Goal: Information Seeking & Learning: Check status

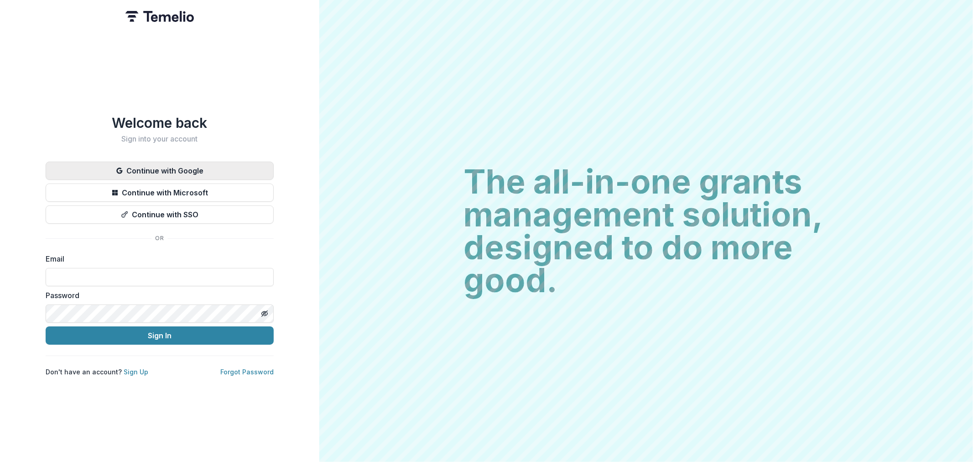
click at [208, 172] on button "Continue with Google" at bounding box center [160, 171] width 228 height 18
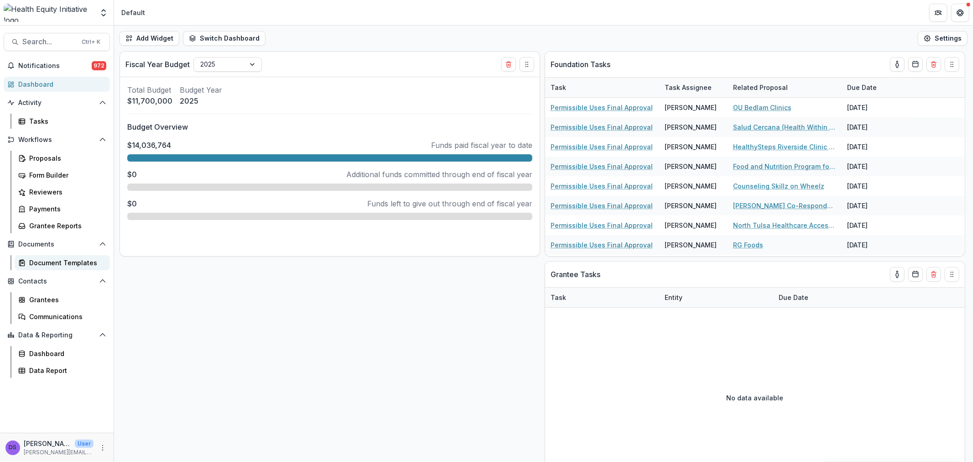
click at [78, 261] on div "Document Templates" at bounding box center [65, 263] width 73 height 10
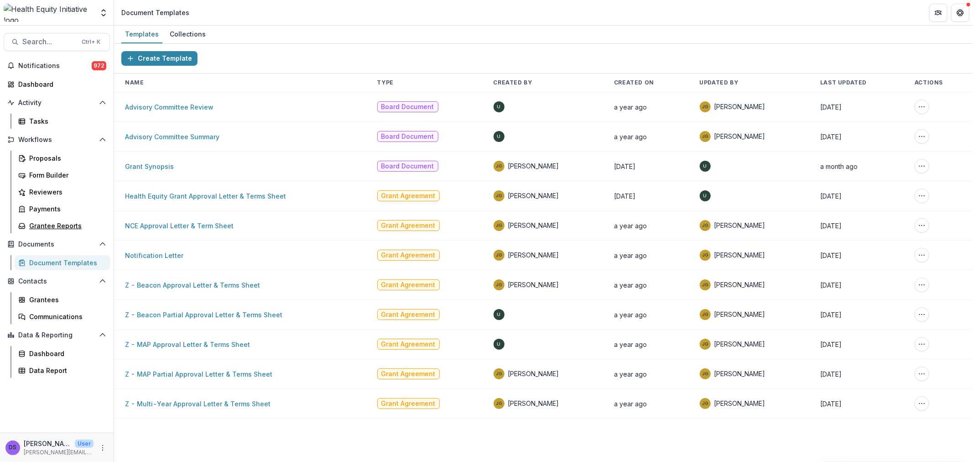
click at [52, 222] on div "Grantee Reports" at bounding box center [65, 226] width 73 height 10
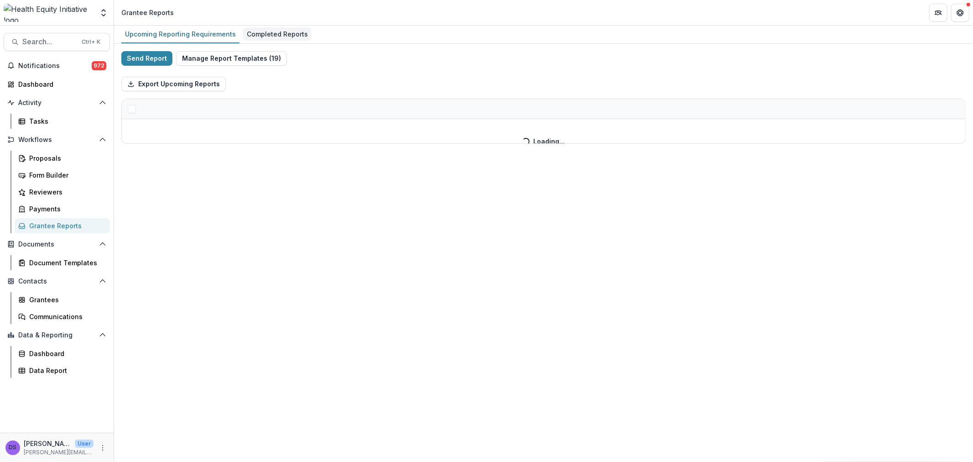
click at [256, 32] on div "Completed Reports" at bounding box center [277, 33] width 68 height 13
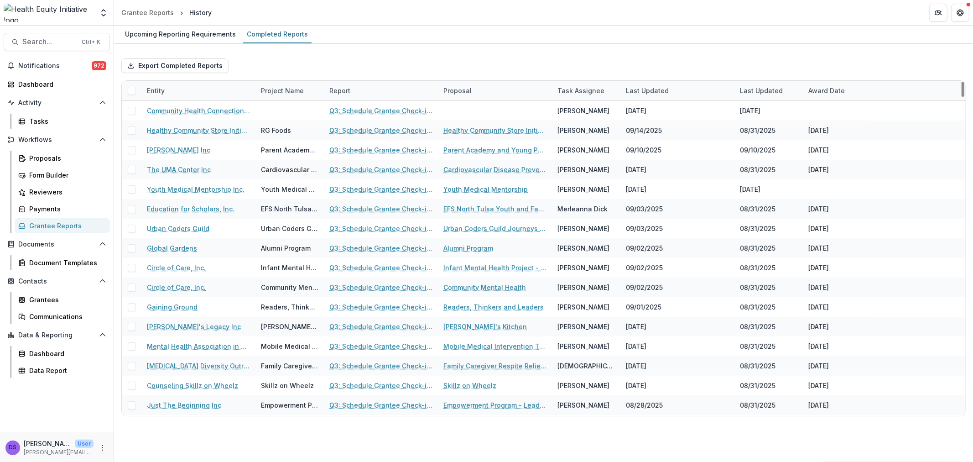
click at [187, 91] on div "Entity" at bounding box center [198, 91] width 114 height 20
click at [173, 106] on input at bounding box center [198, 111] width 110 height 15
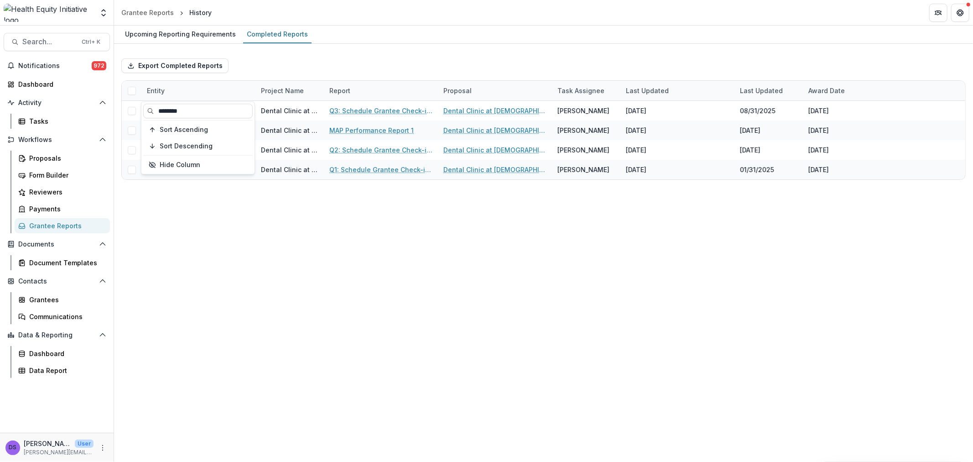
type input "********"
click at [380, 264] on div "Upcoming Reporting Requirements Completed Reports Export Completed Reports Enti…" at bounding box center [543, 244] width 859 height 436
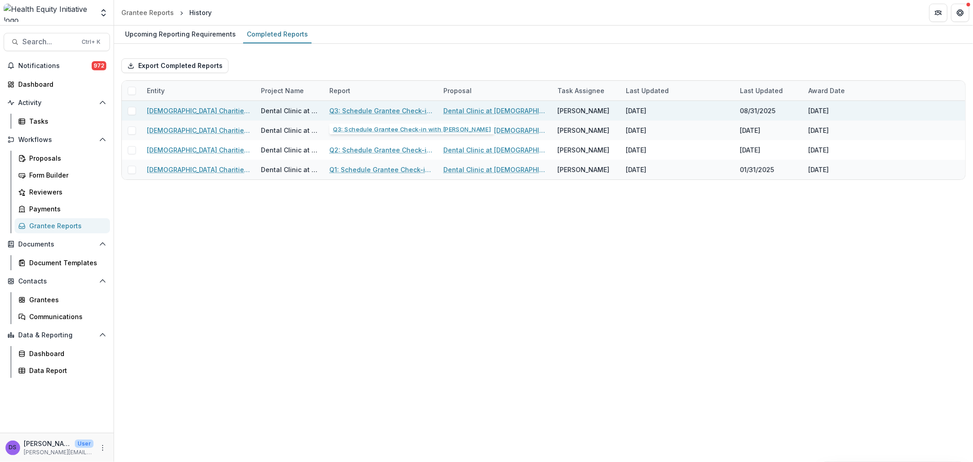
click at [414, 111] on link "Q3: Schedule Grantee Check-in with Dr. Smith" at bounding box center [380, 111] width 103 height 10
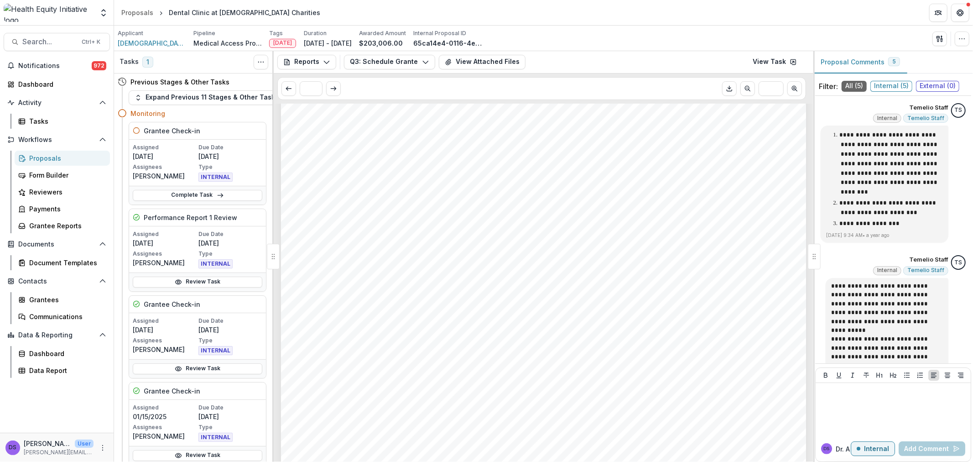
scroll to position [527, 0]
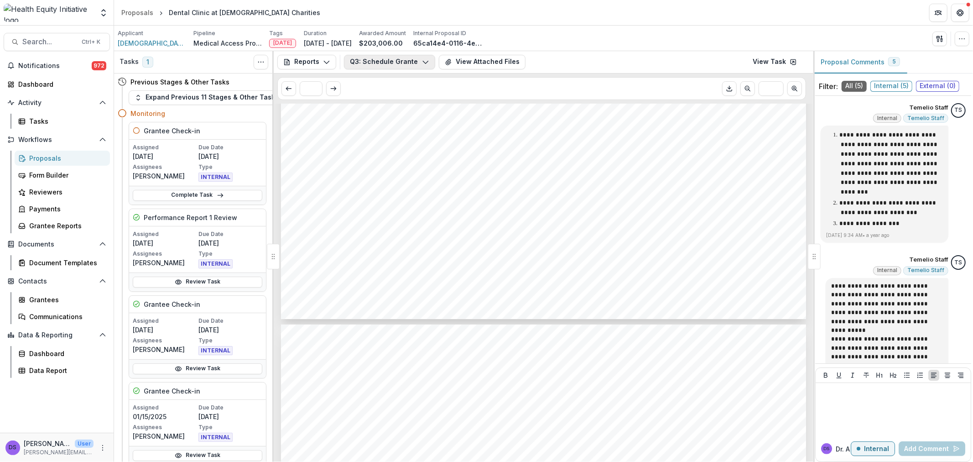
click at [402, 67] on button "Q3: Schedule Grantee Check-in with Dr. Smith" at bounding box center [389, 62] width 91 height 15
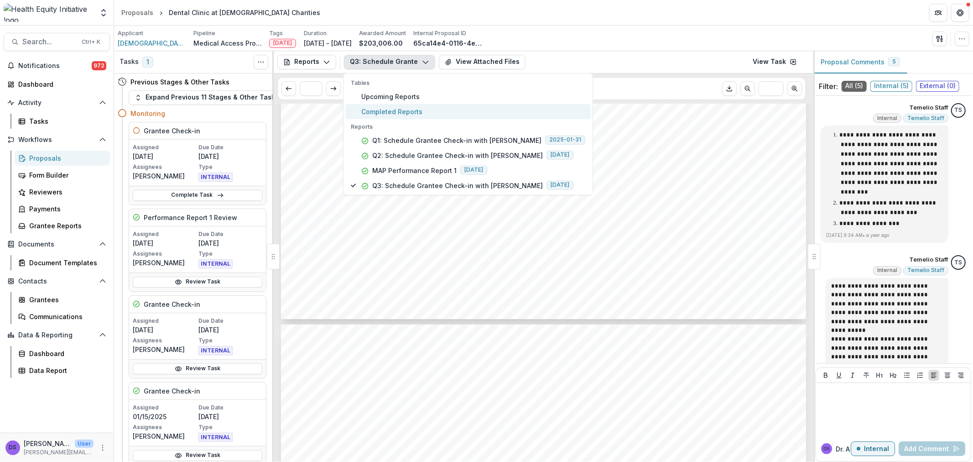
click at [391, 108] on span "Completed Reports" at bounding box center [473, 111] width 224 height 10
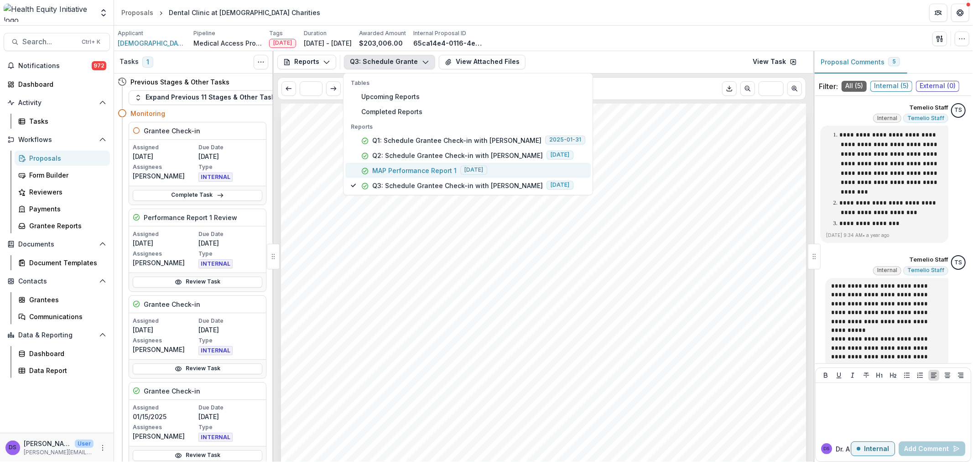
click at [430, 167] on p "MAP Performance Report 1" at bounding box center [414, 170] width 84 height 10
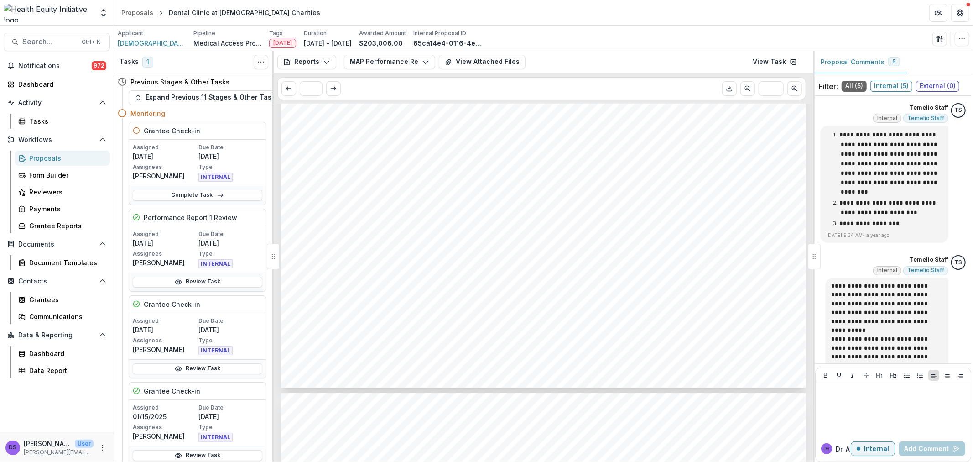
scroll to position [507, 0]
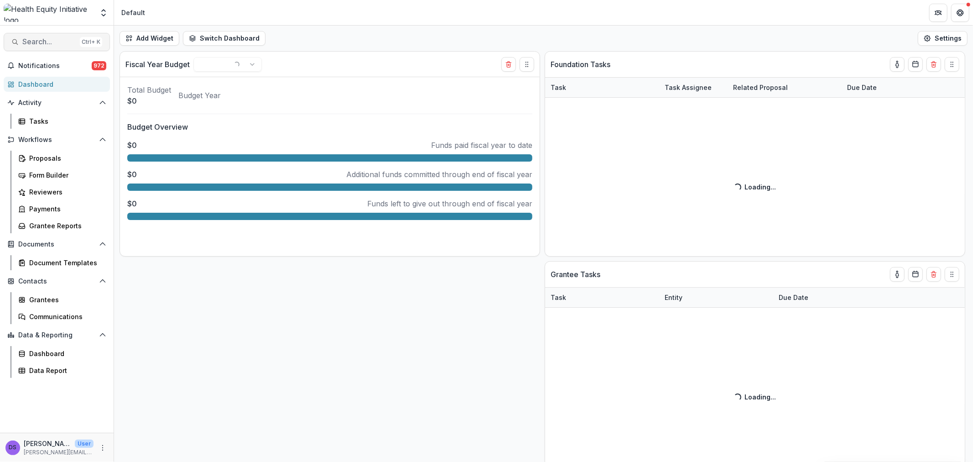
click at [50, 39] on span "Search..." at bounding box center [49, 41] width 54 height 9
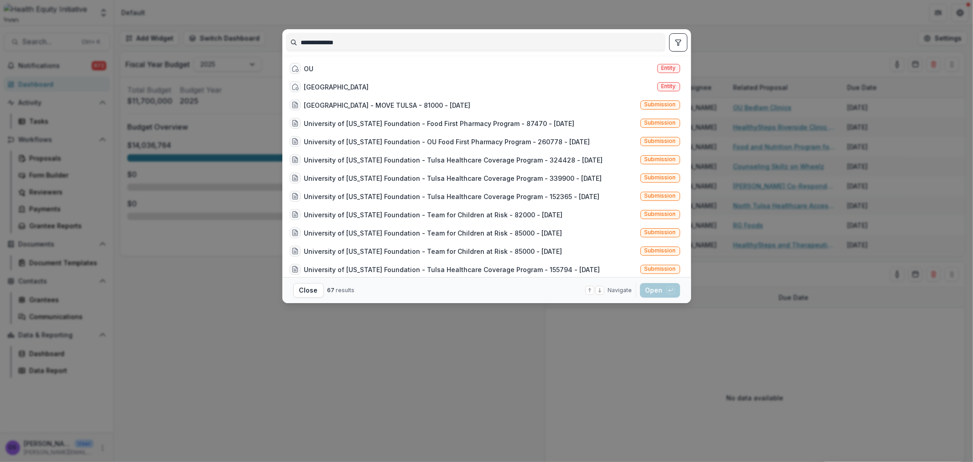
type input "**********"
click at [313, 68] on div "OU Entity" at bounding box center [485, 68] width 398 height 18
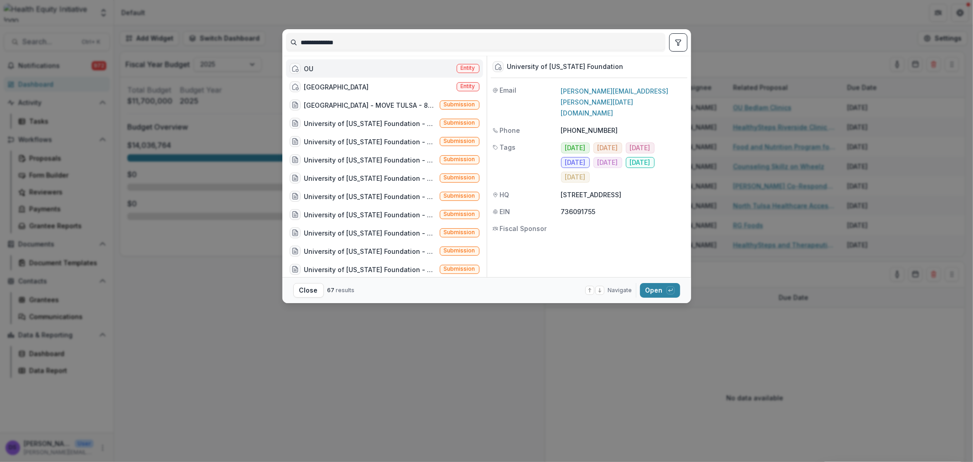
click at [313, 68] on div "OU Entity" at bounding box center [384, 68] width 197 height 18
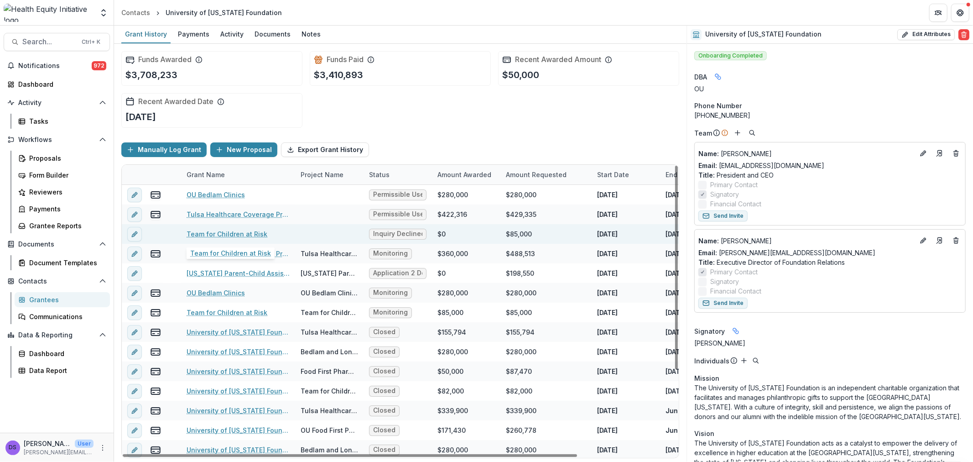
click at [245, 236] on link "Team for Children at Risk" at bounding box center [227, 234] width 81 height 10
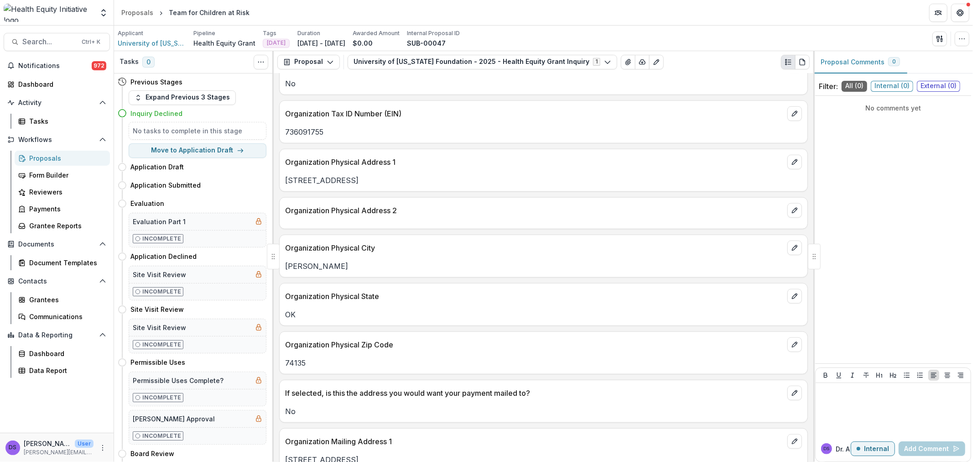
scroll to position [1216, 0]
